Goal: Task Accomplishment & Management: Manage account settings

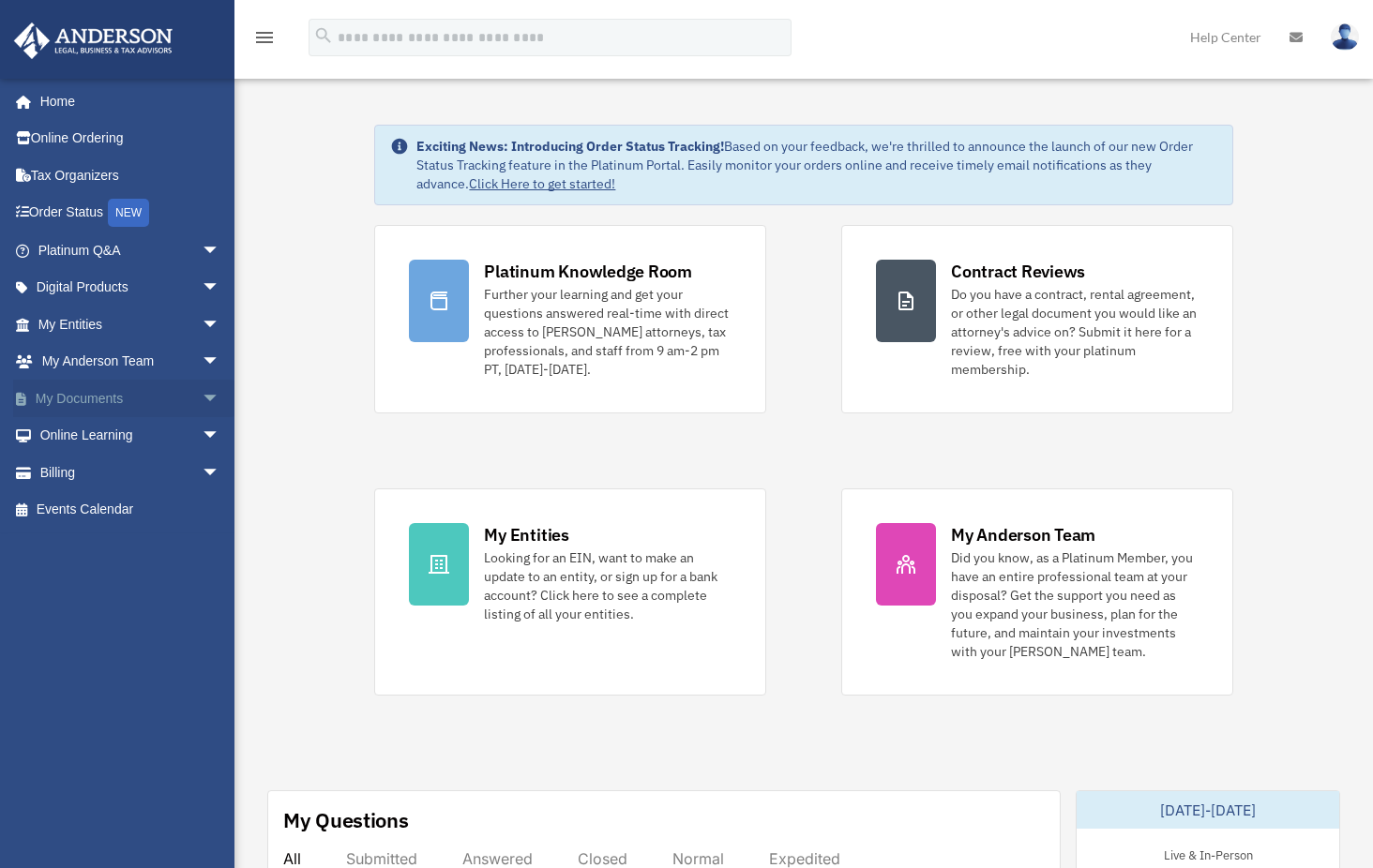
click at [79, 390] on link "My Documents arrow_drop_down" at bounding box center [130, 398] width 235 height 37
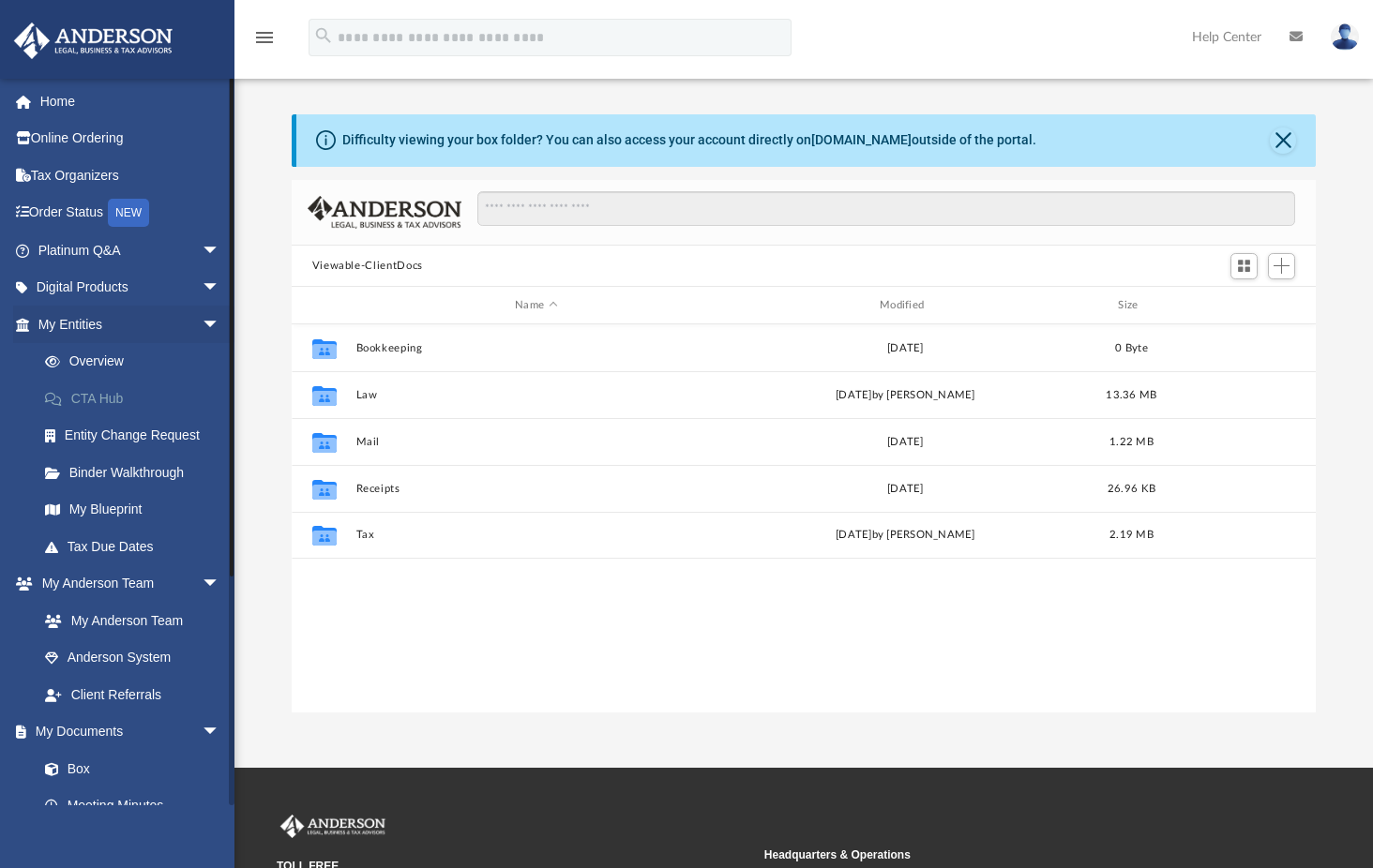
scroll to position [412, 1010]
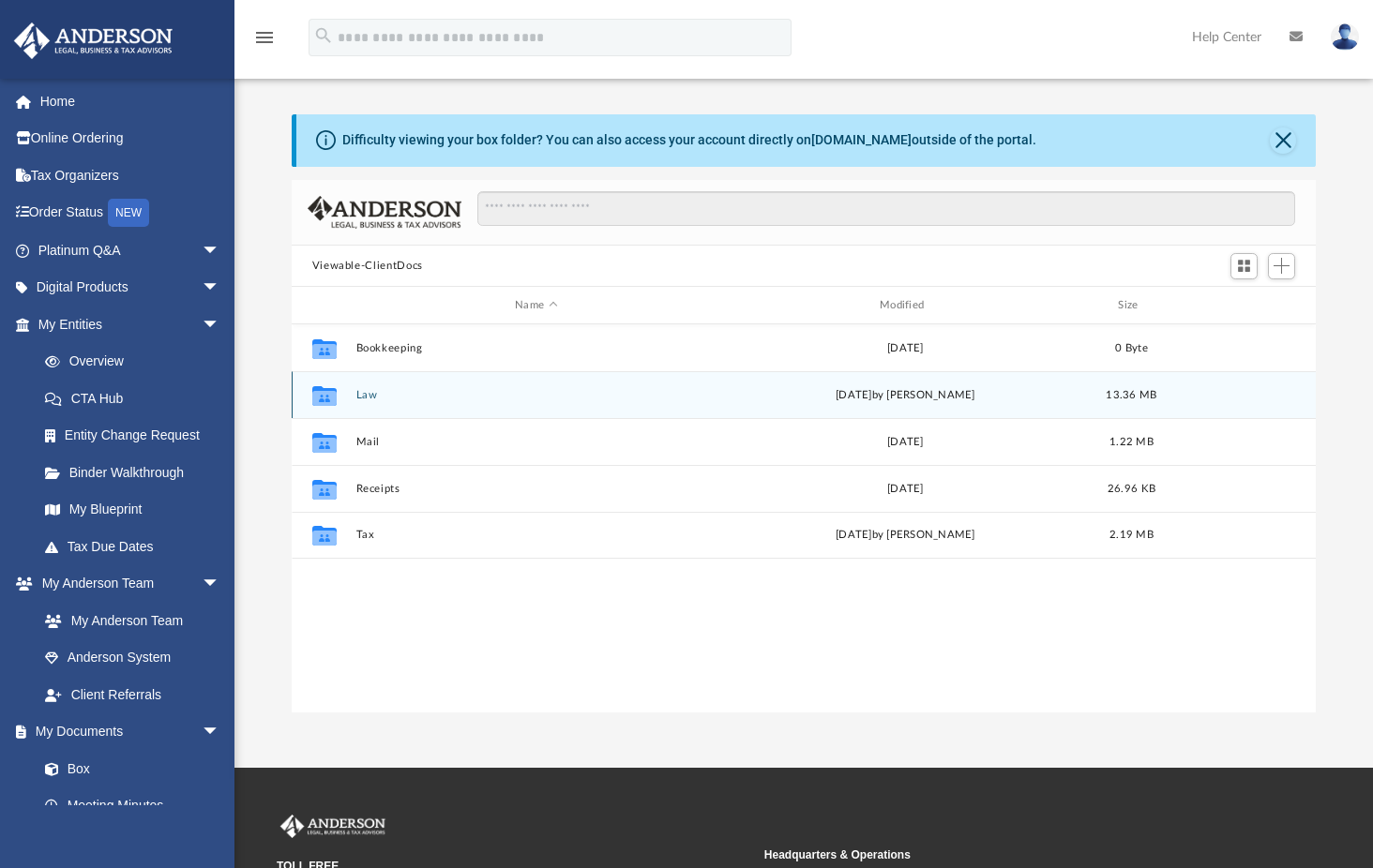
click at [371, 392] on button "Law" at bounding box center [535, 395] width 361 height 12
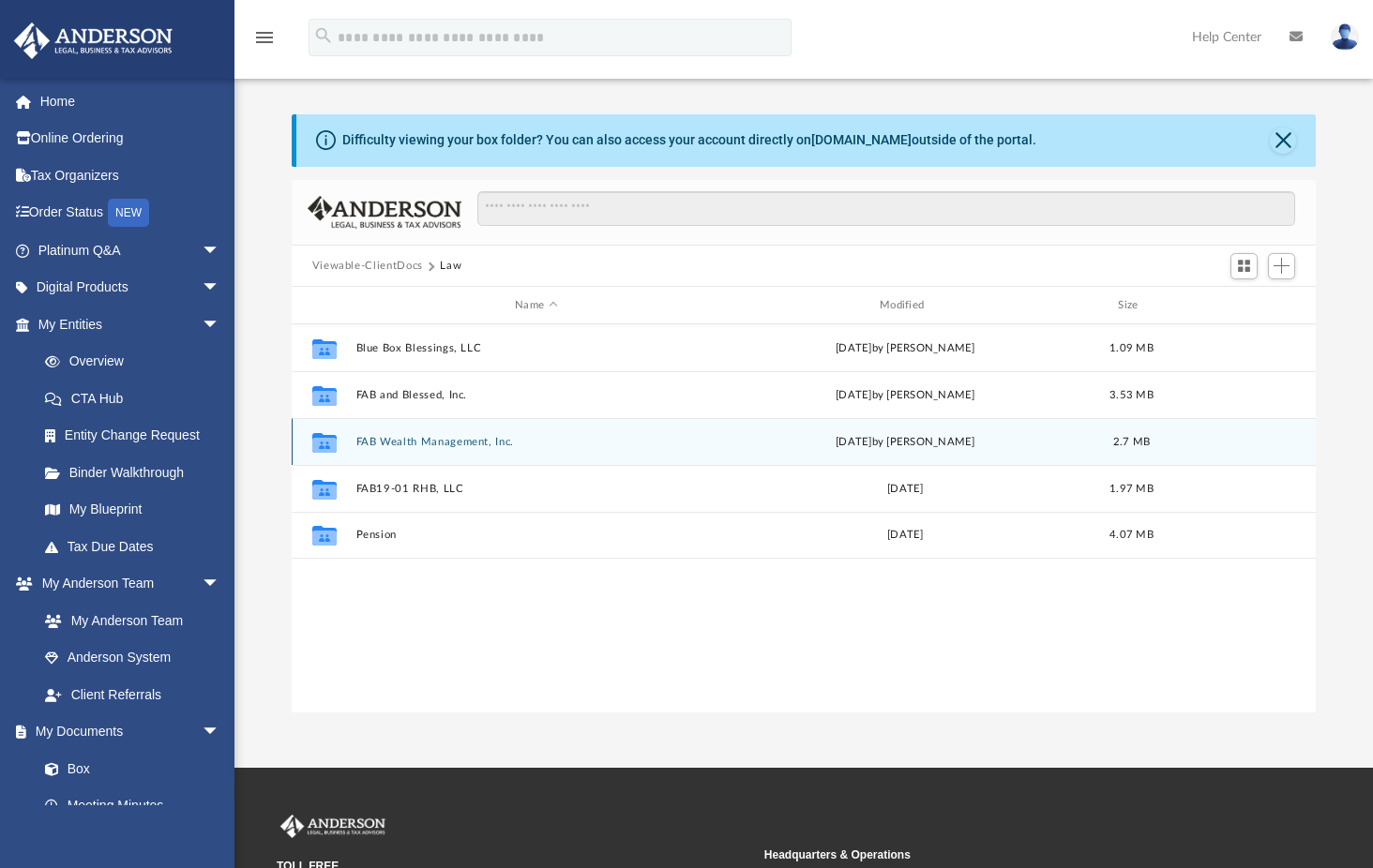
click at [414, 439] on button "FAB Wealth Management, Inc." at bounding box center [535, 442] width 361 height 12
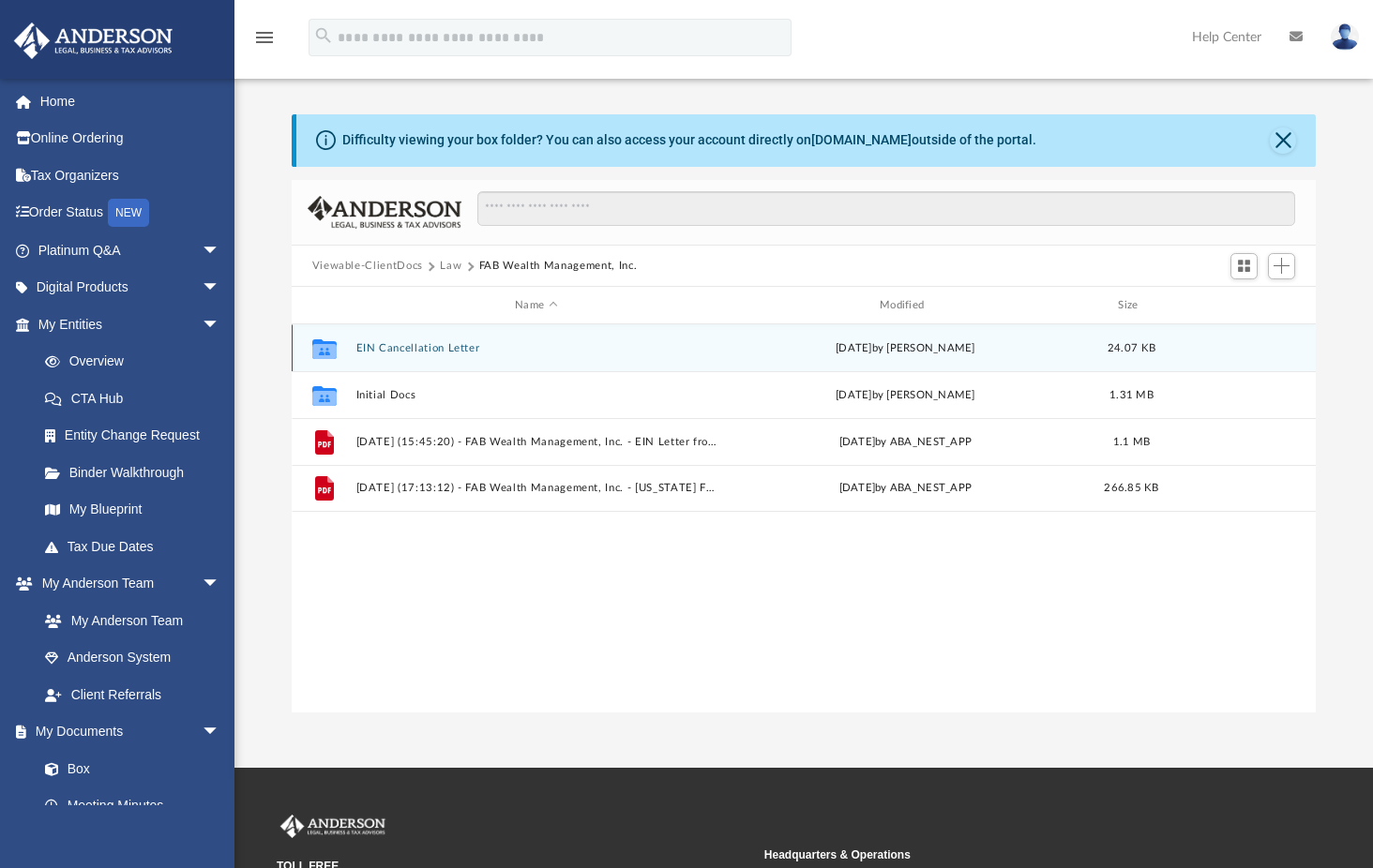
click at [428, 343] on button "EIN Cancellation Letter" at bounding box center [535, 348] width 361 height 12
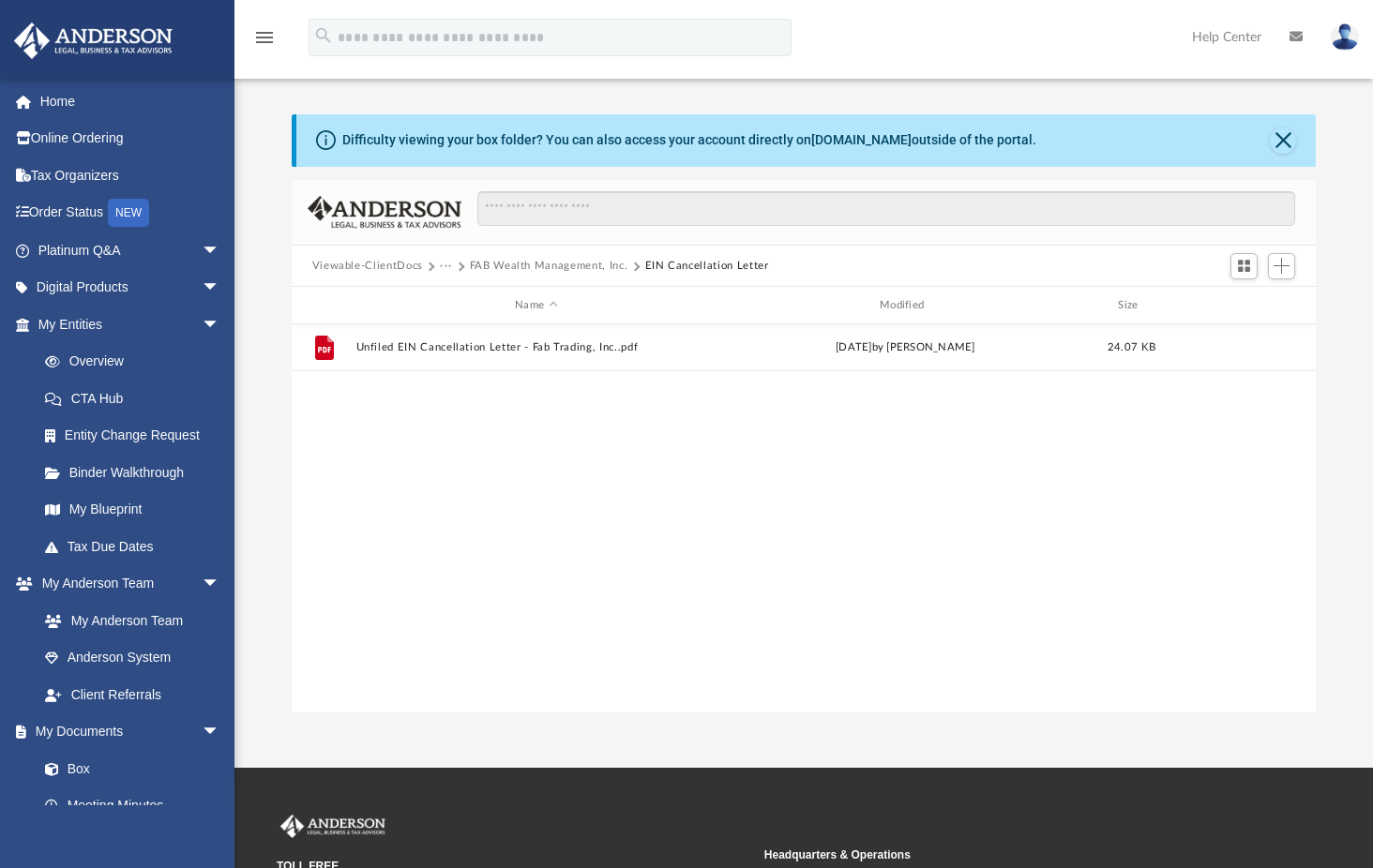
click at [605, 534] on div "File Unfiled EIN Cancellation Letter - Fab Trading, Inc..pdf [DATE] by [PERSON_…" at bounding box center [804, 519] width 1025 height 388
click at [1280, 259] on span "Add" at bounding box center [1282, 266] width 16 height 16
click at [1243, 306] on li "Upload" at bounding box center [1254, 304] width 60 height 20
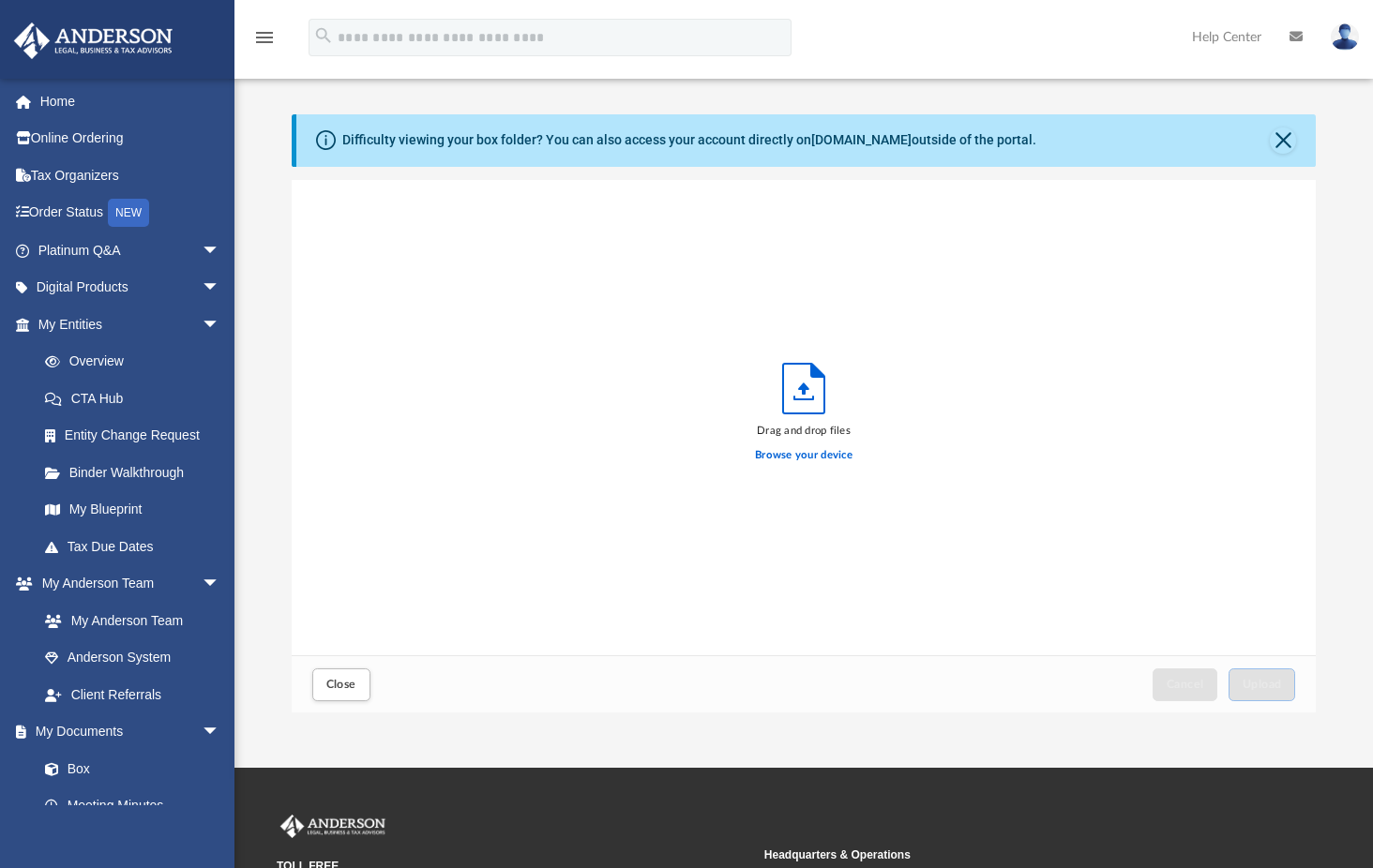
scroll to position [462, 1010]
click at [812, 454] on label "Browse your device" at bounding box center [804, 456] width 97 height 17
click at [0, 0] on input "Browse your device" at bounding box center [0, 0] width 0 height 0
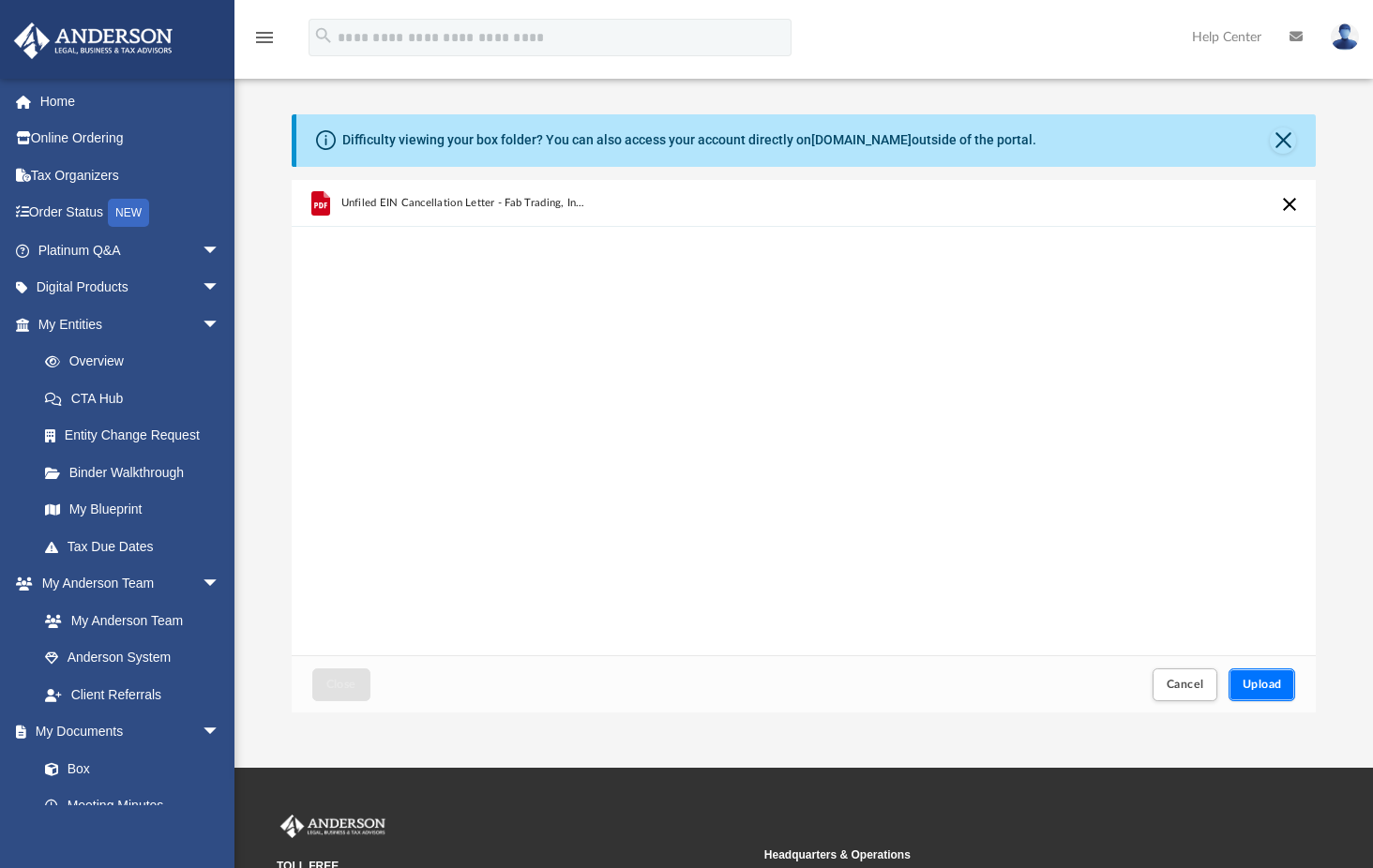
click at [1266, 684] on span "Upload" at bounding box center [1262, 684] width 39 height 11
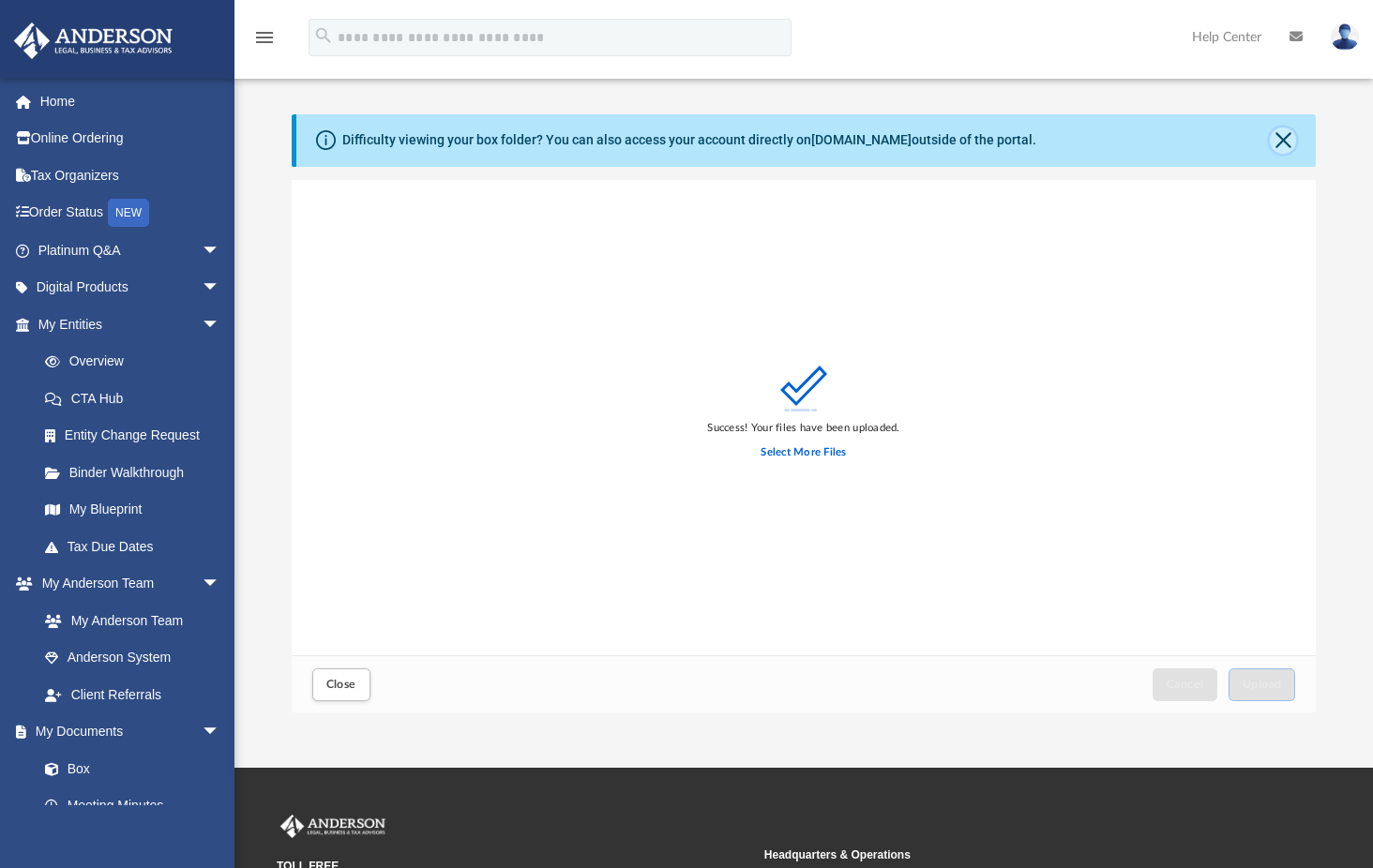
click at [1276, 137] on button "Close" at bounding box center [1283, 141] width 27 height 27
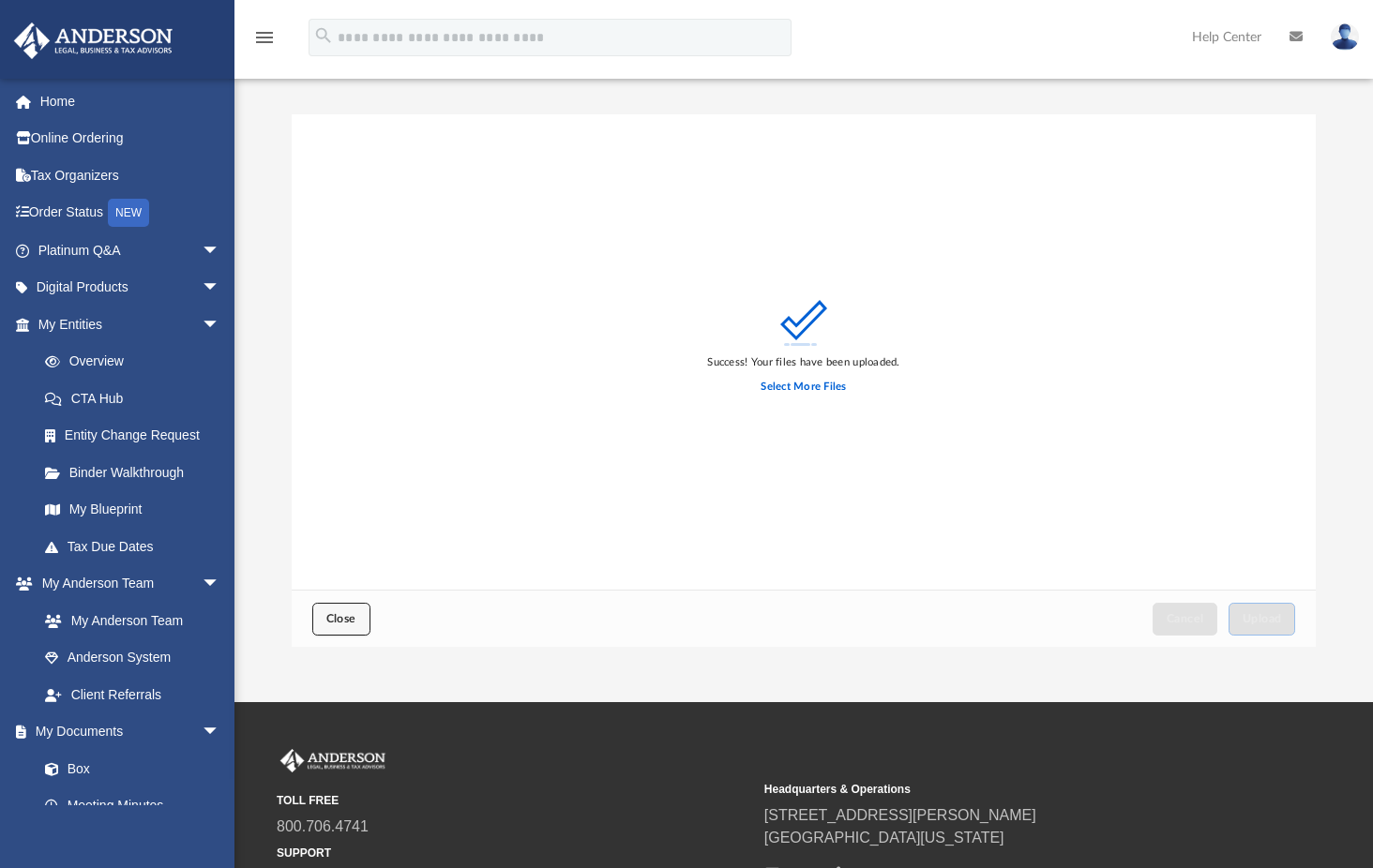
click at [333, 615] on span "Close" at bounding box center [342, 619] width 30 height 11
